Goal: Task Accomplishment & Management: Use online tool/utility

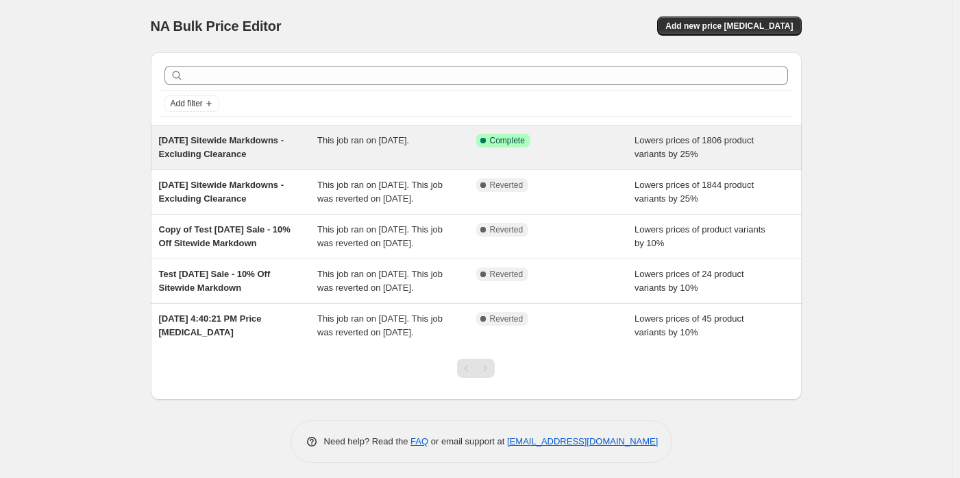
click at [712, 142] on span "Lowers prices of 1806 product variants by 25%" at bounding box center [694, 147] width 119 height 24
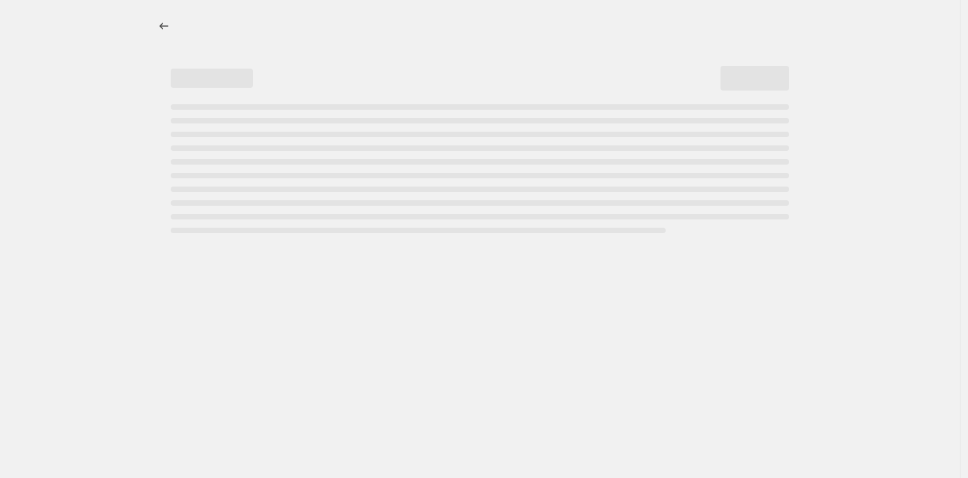
select select "percentage"
select select "collection"
select select "not_equal"
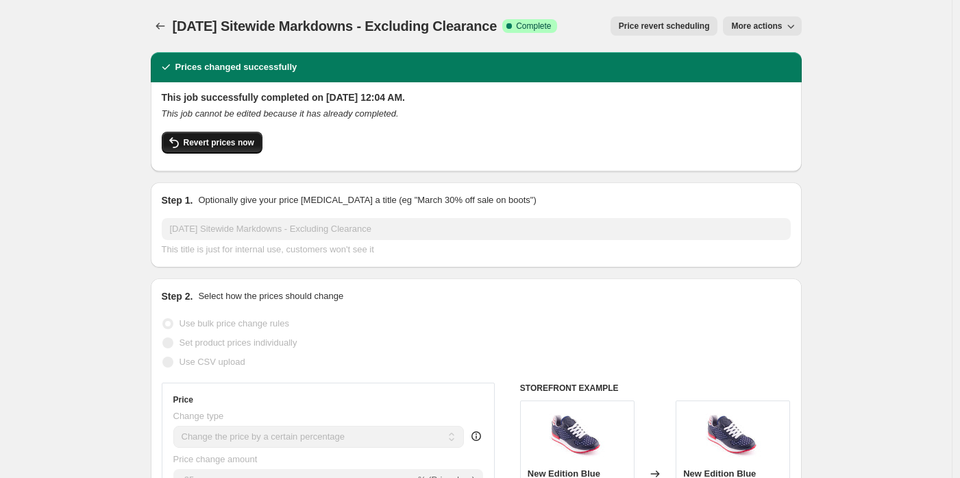
click at [248, 147] on span "Revert prices now" at bounding box center [219, 142] width 71 height 11
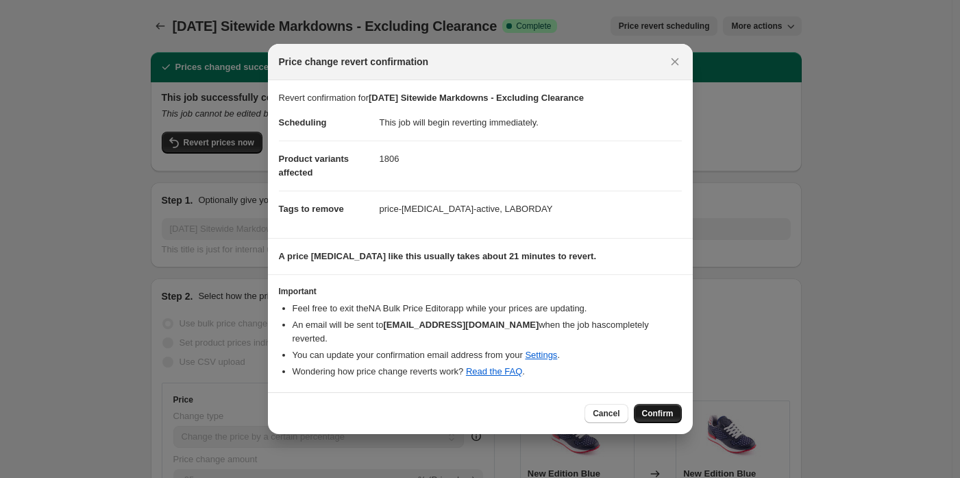
click at [659, 408] on span "Confirm" at bounding box center [658, 413] width 32 height 11
